Goal: Find specific page/section: Find specific page/section

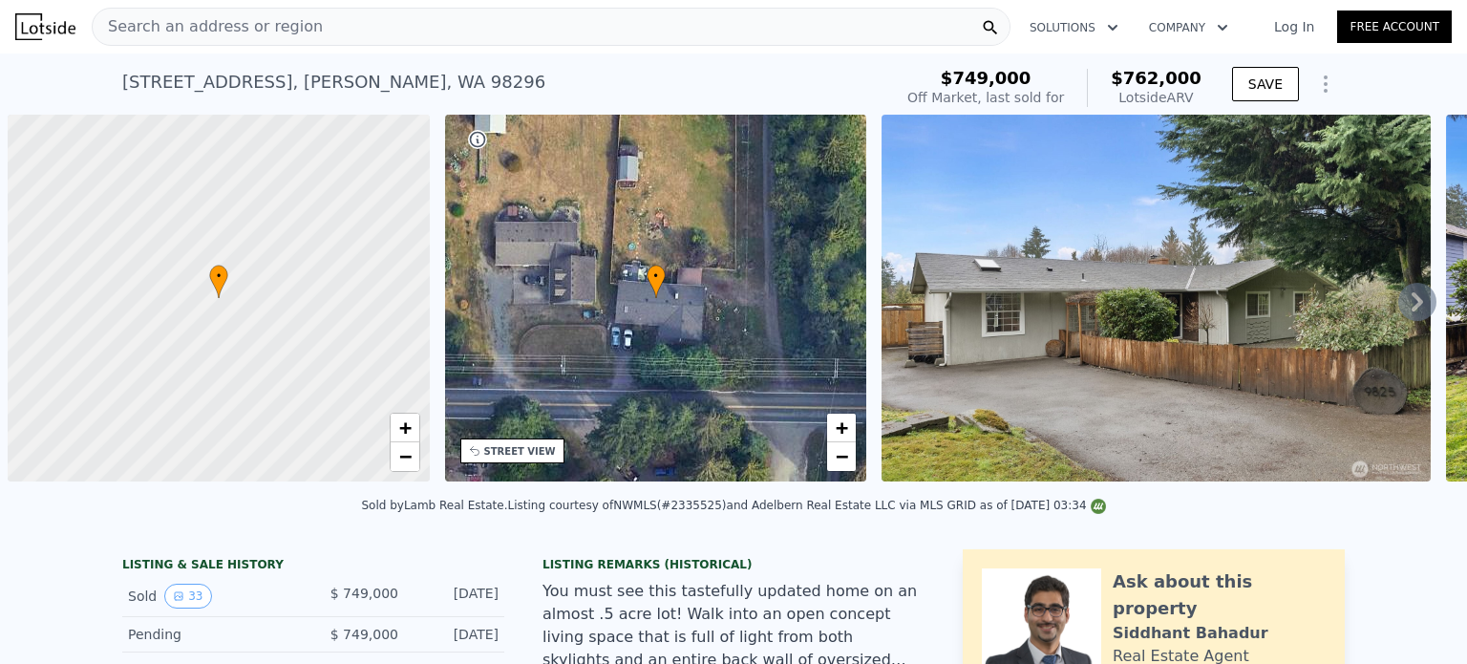
scroll to position [0, 8]
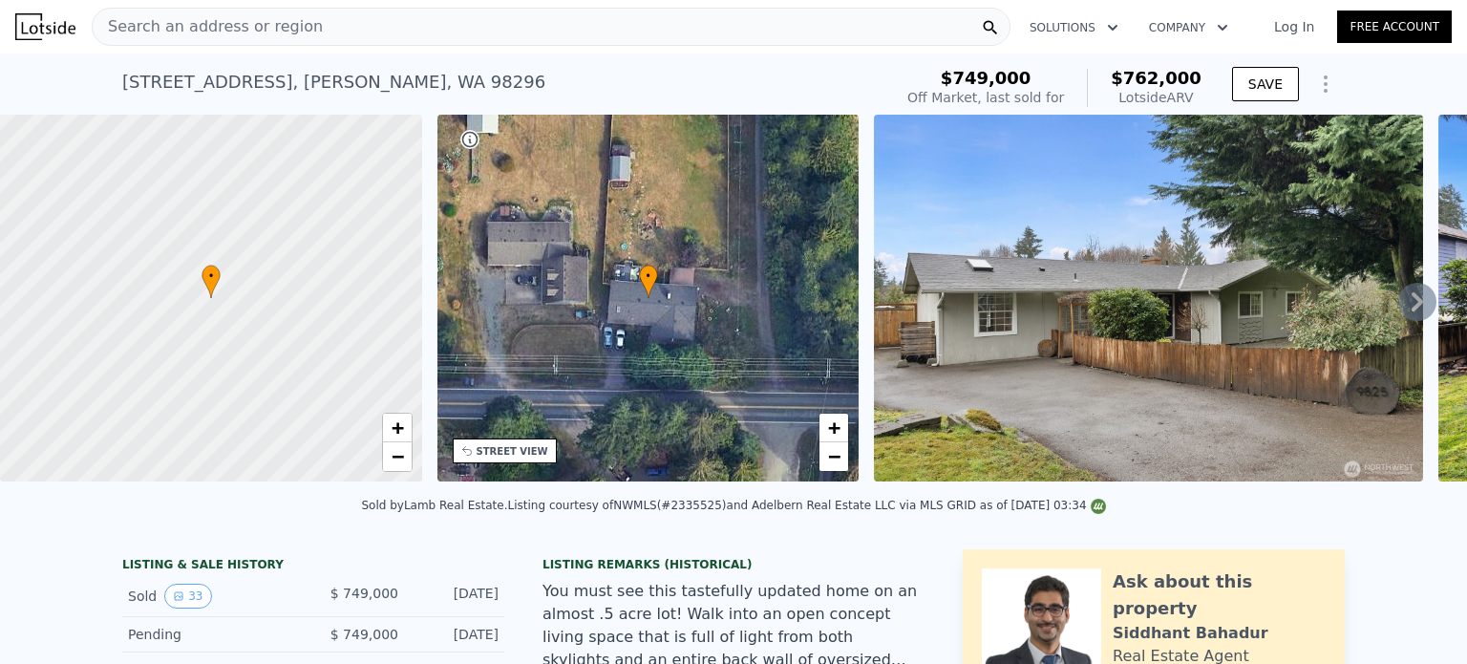
click at [514, 26] on div "Search an address or region" at bounding box center [551, 27] width 919 height 38
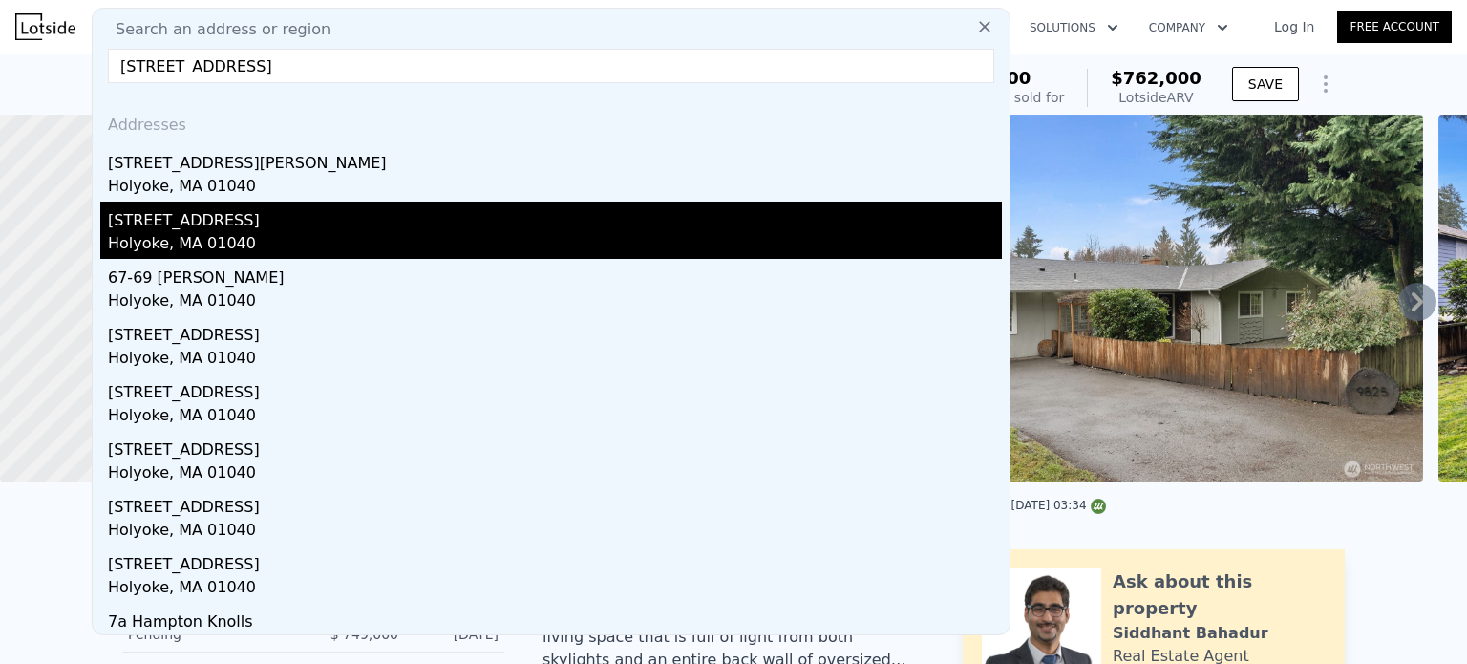
type input "[STREET_ADDRESS]"
click at [171, 225] on div "[STREET_ADDRESS]" at bounding box center [555, 217] width 894 height 31
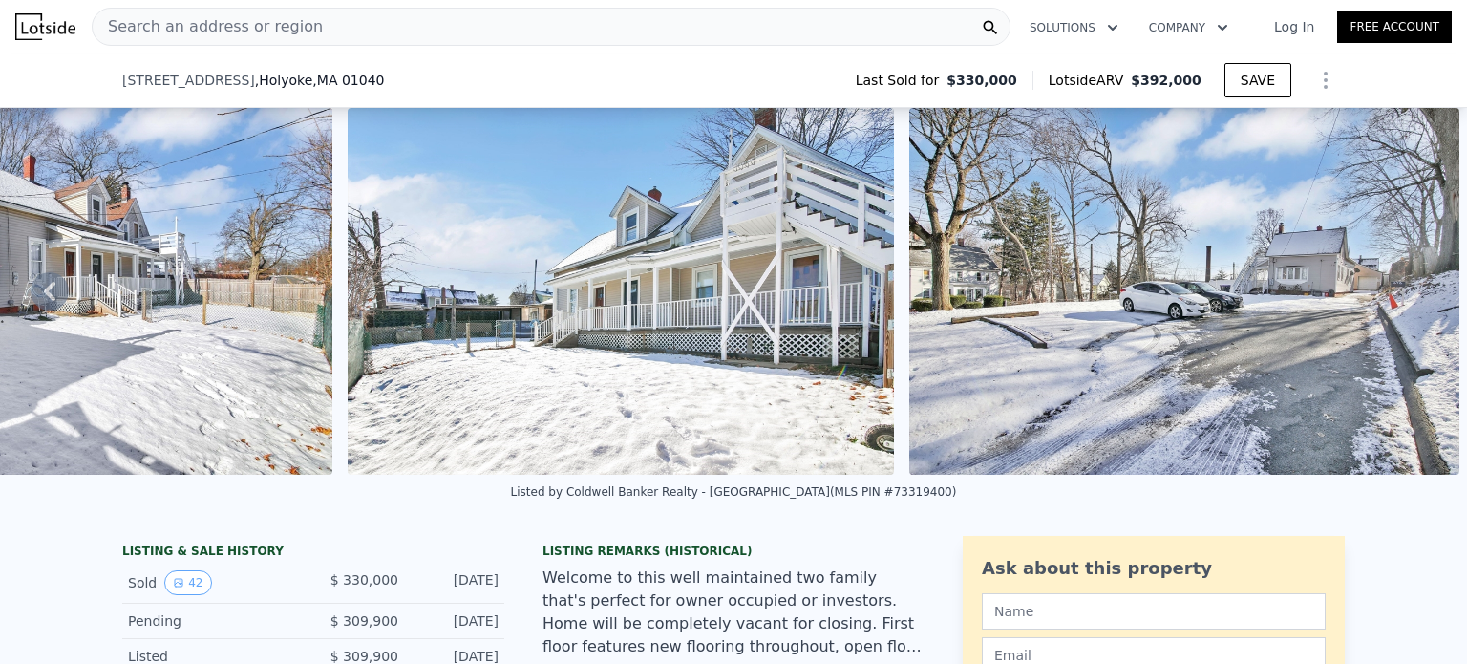
scroll to position [644, 0]
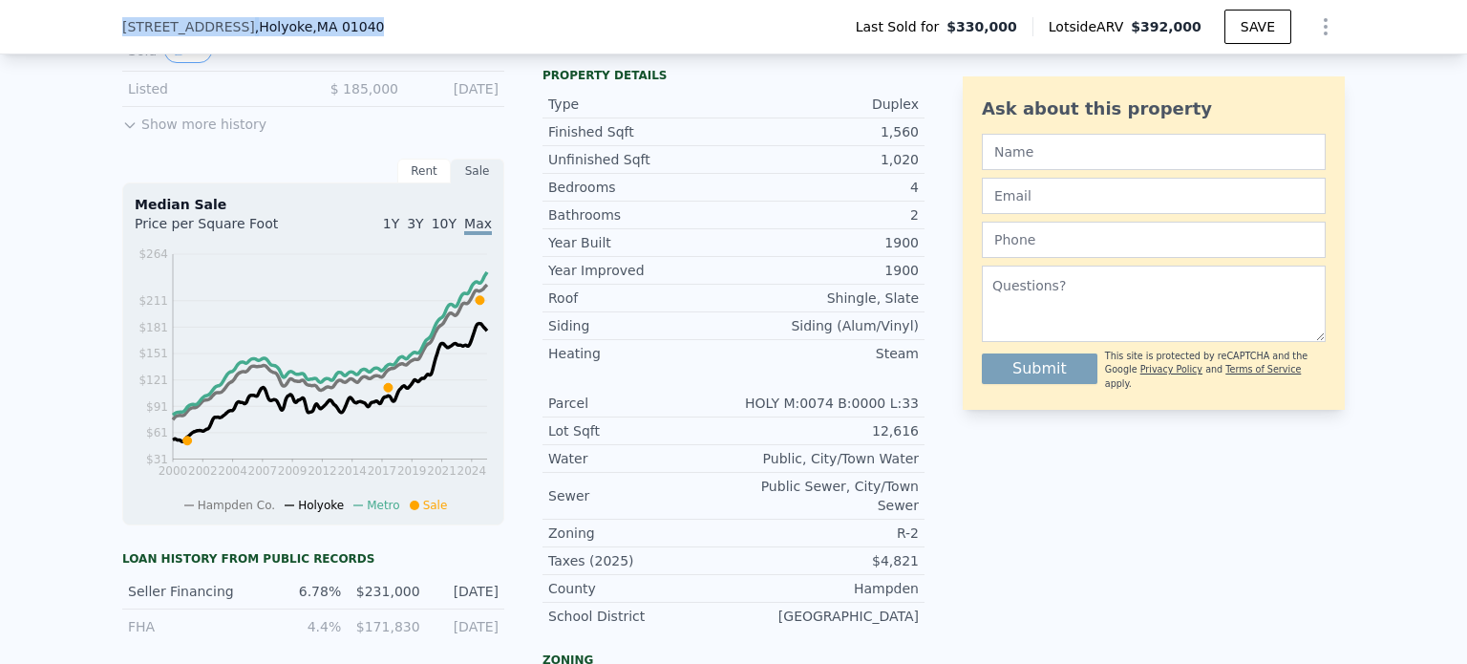
drag, startPoint x: 336, startPoint y: 23, endPoint x: 99, endPoint y: 36, distance: 237.2
click at [99, 36] on div "[STREET_ADDRESS] Last Sold for $330,000 Lotside ARV $392,000 SAVE" at bounding box center [733, 27] width 1467 height 54
copy div "[STREET_ADDRESS]"
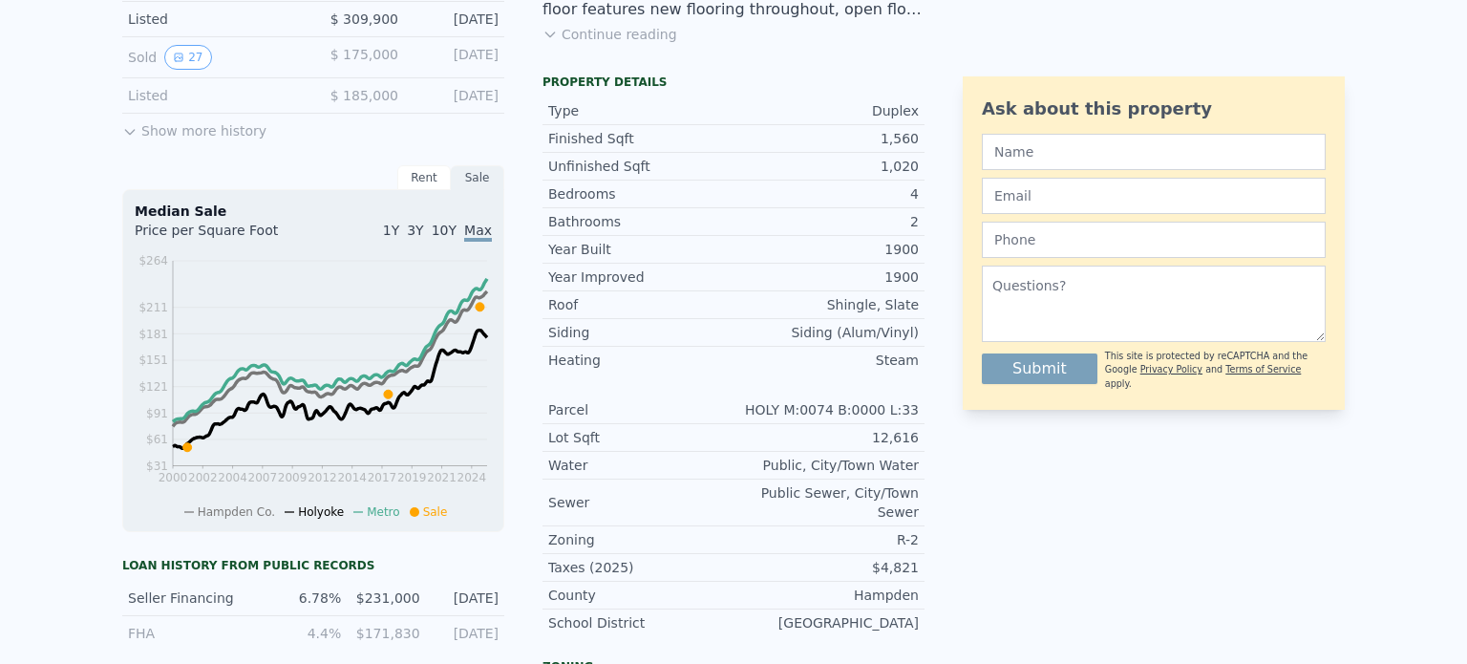
scroll to position [0, 0]
